Goal: Task Accomplishment & Management: Manage account settings

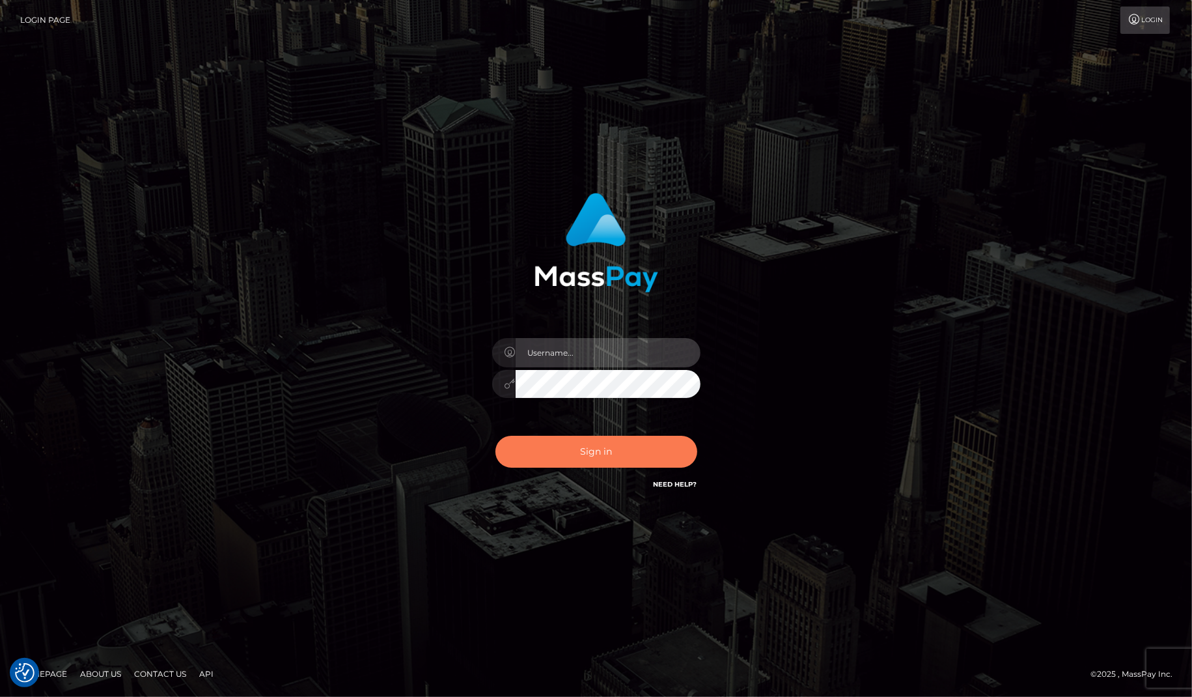
type input "lovely.ace"
click at [585, 446] on button "Sign in" at bounding box center [596, 452] width 202 height 32
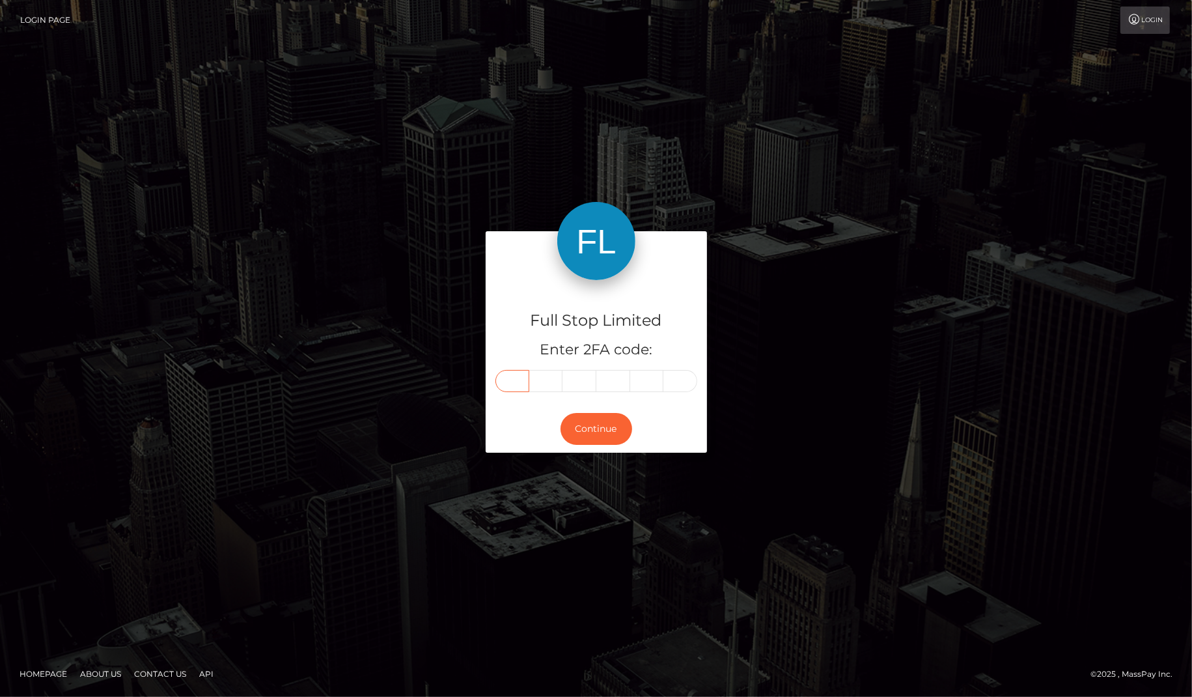
click at [516, 378] on input "text" at bounding box center [512, 381] width 34 height 22
type input "4"
type input "1"
type input "4"
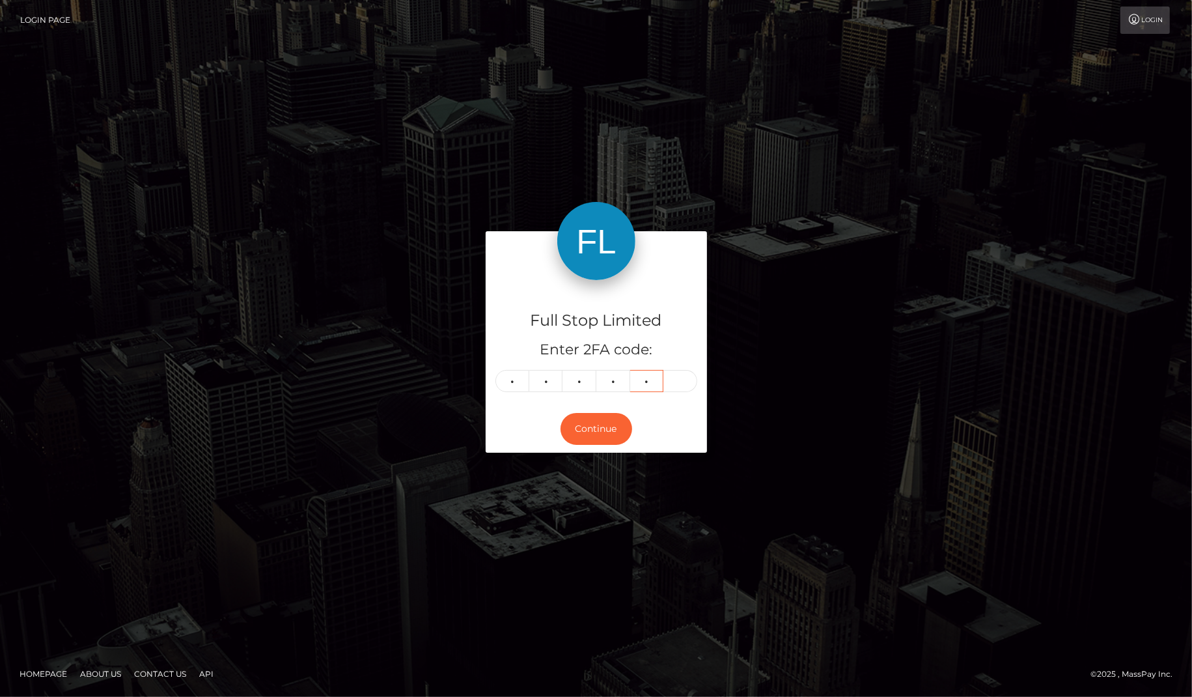
type input "0"
type input "5"
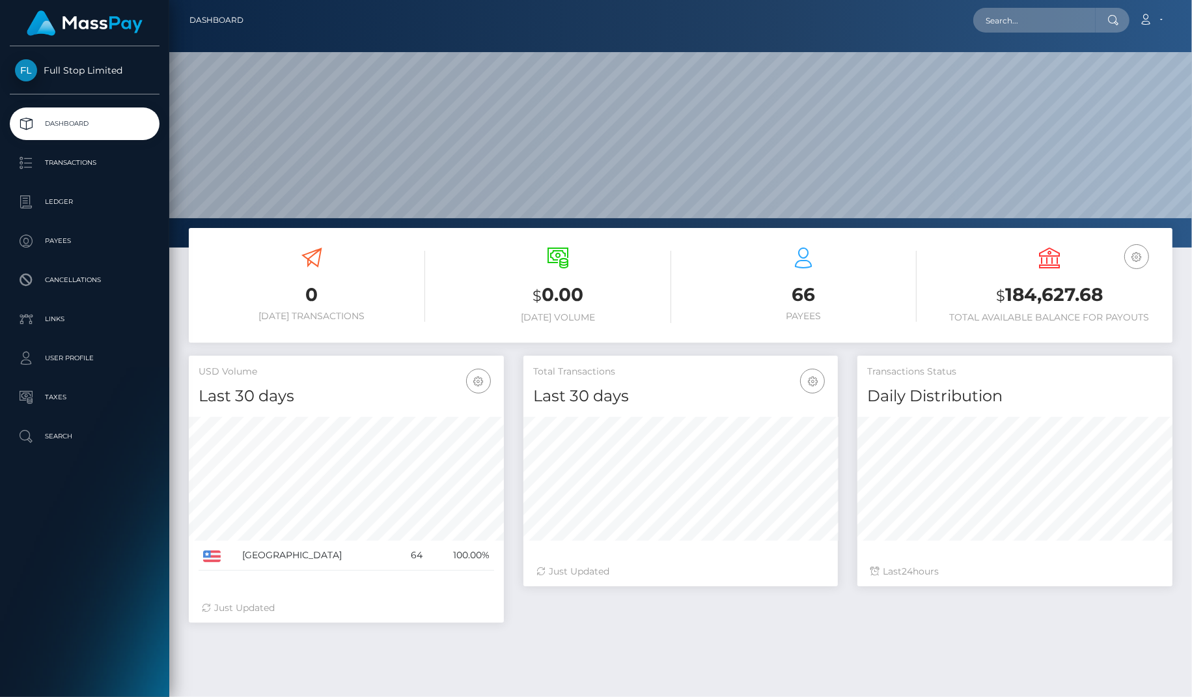
scroll to position [230, 314]
drag, startPoint x: 1116, startPoint y: 290, endPoint x: 1004, endPoint y: 285, distance: 112.1
click at [1004, 285] on h3 "$ 184,627.68" at bounding box center [1049, 295] width 227 height 27
copy h3 "184,627.68"
